Goal: Navigation & Orientation: Find specific page/section

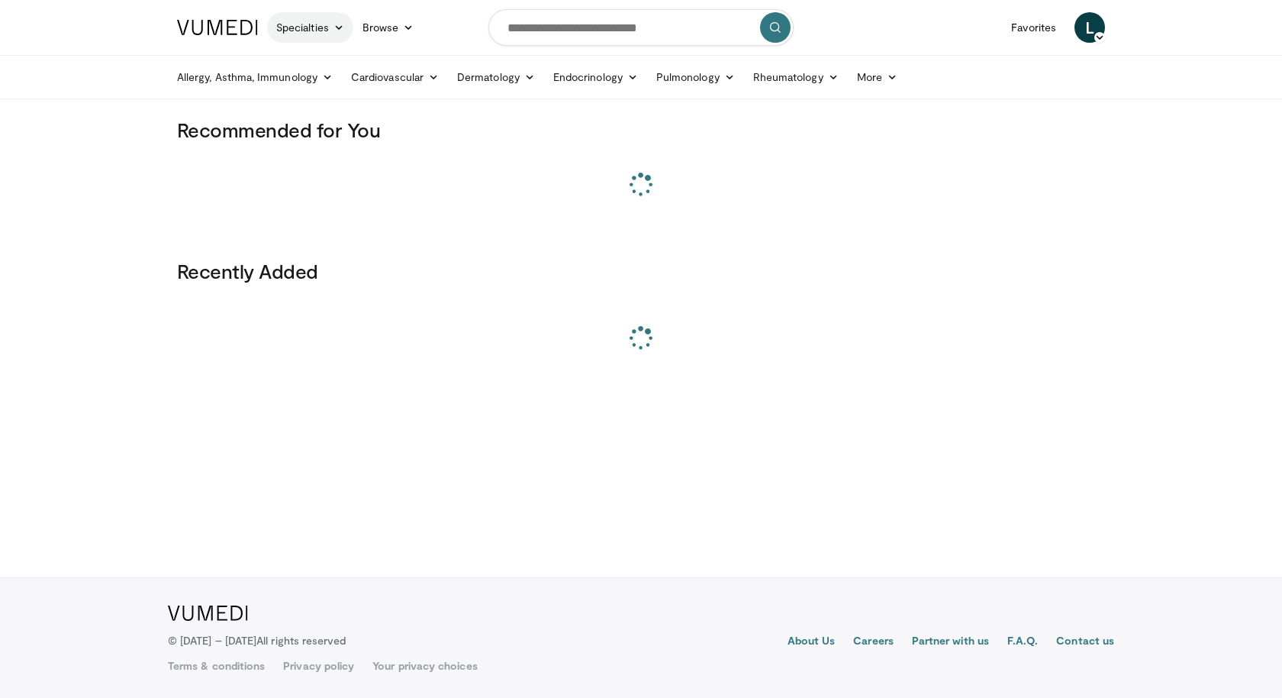
click at [334, 30] on icon at bounding box center [339, 27] width 11 height 11
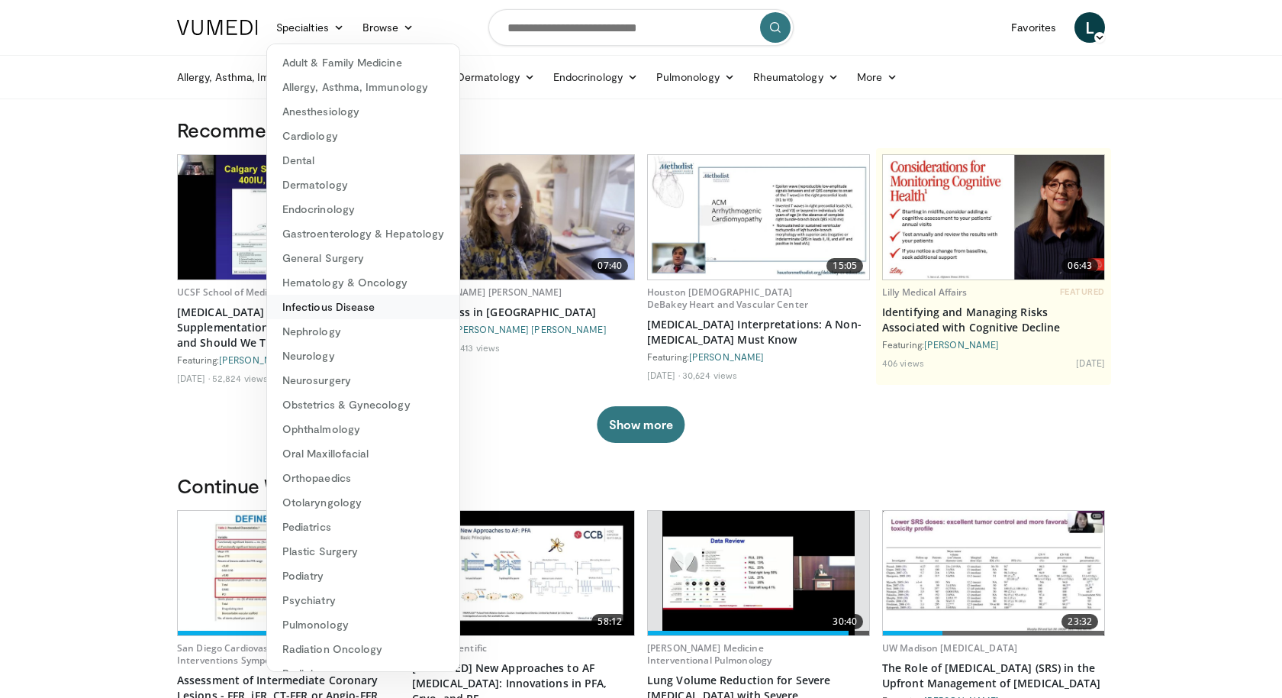
scroll to position [69, 0]
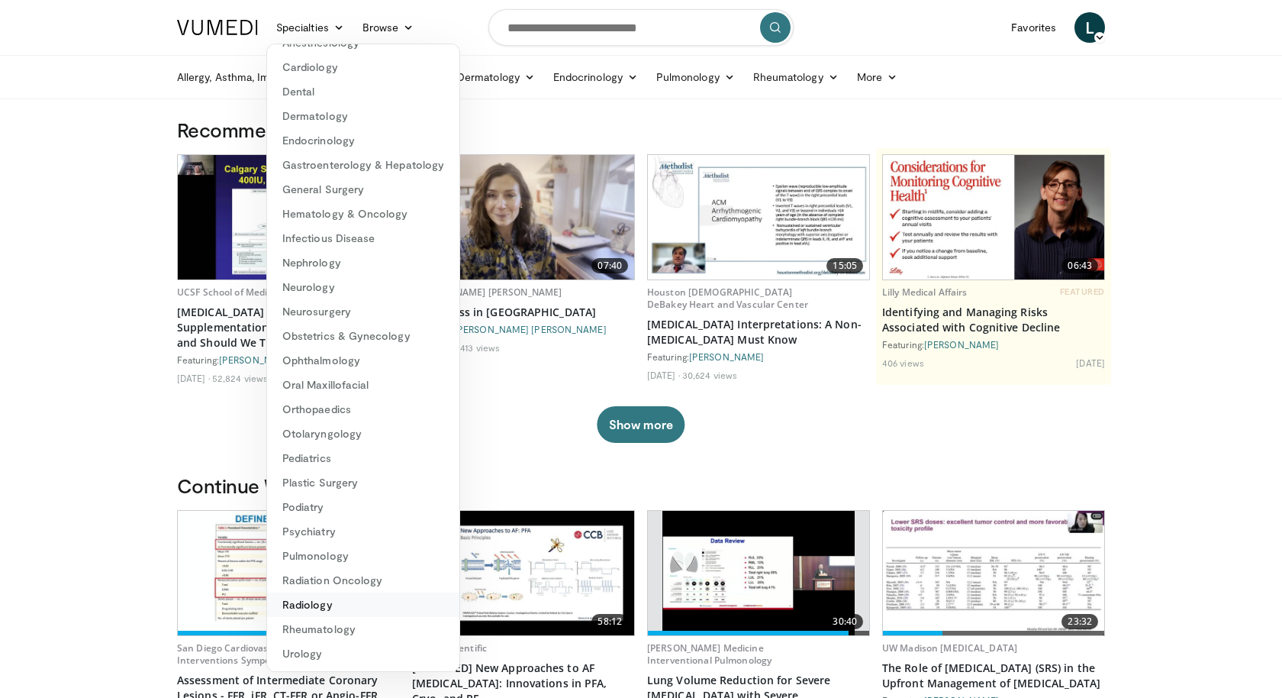
click at [331, 613] on link "Radiology" at bounding box center [363, 604] width 192 height 24
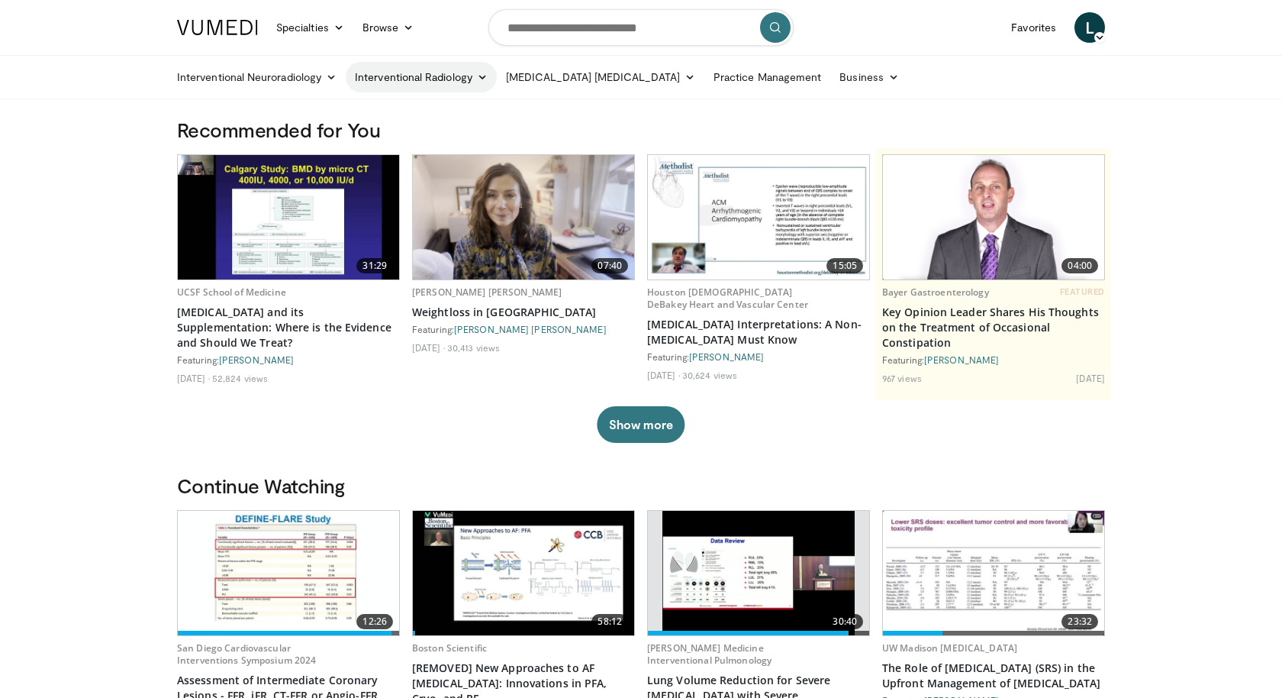
click at [487, 79] on icon at bounding box center [482, 77] width 11 height 11
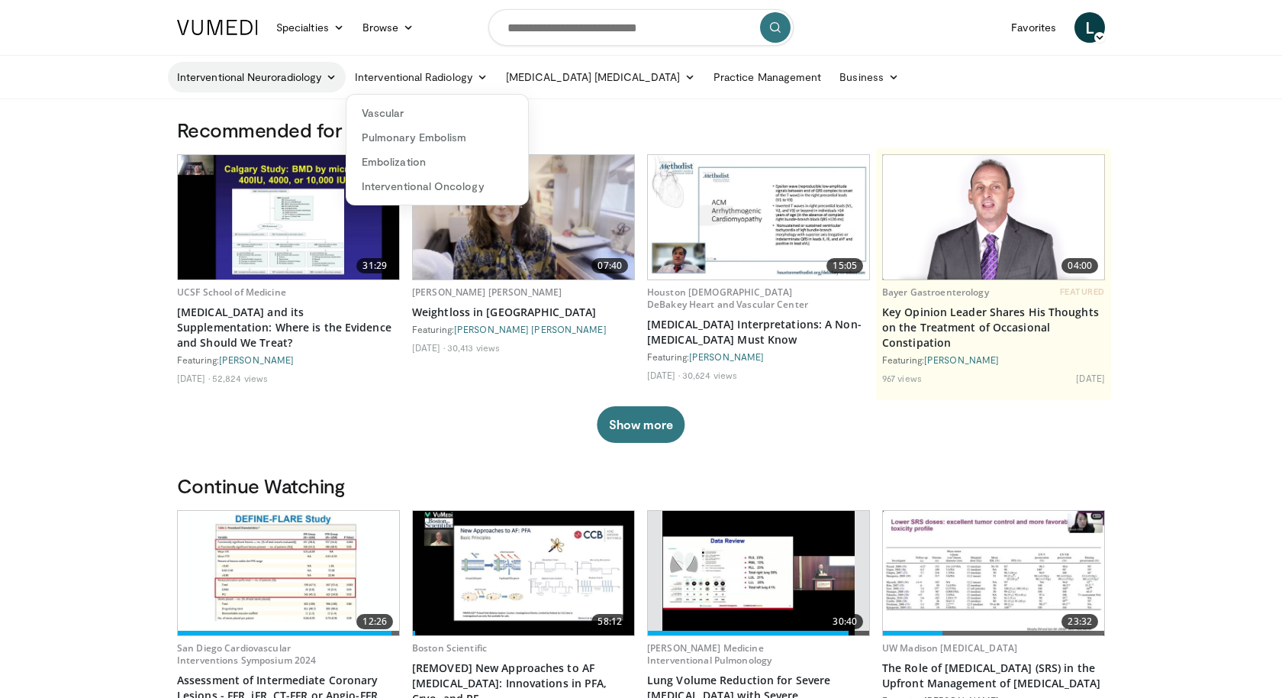
click at [318, 76] on link "Interventional Neuroradiology" at bounding box center [257, 77] width 178 height 31
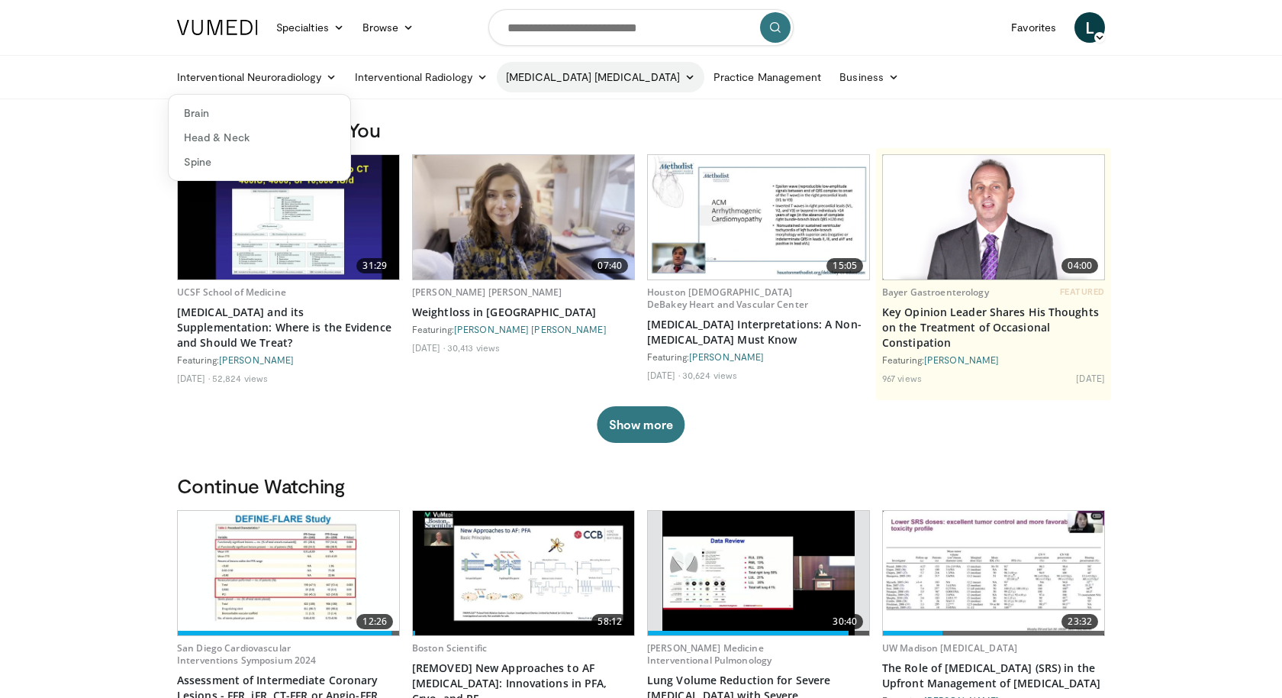
click at [685, 73] on icon at bounding box center [690, 77] width 11 height 11
